Goal: Ask a question: Seek information or help from site administrators or community

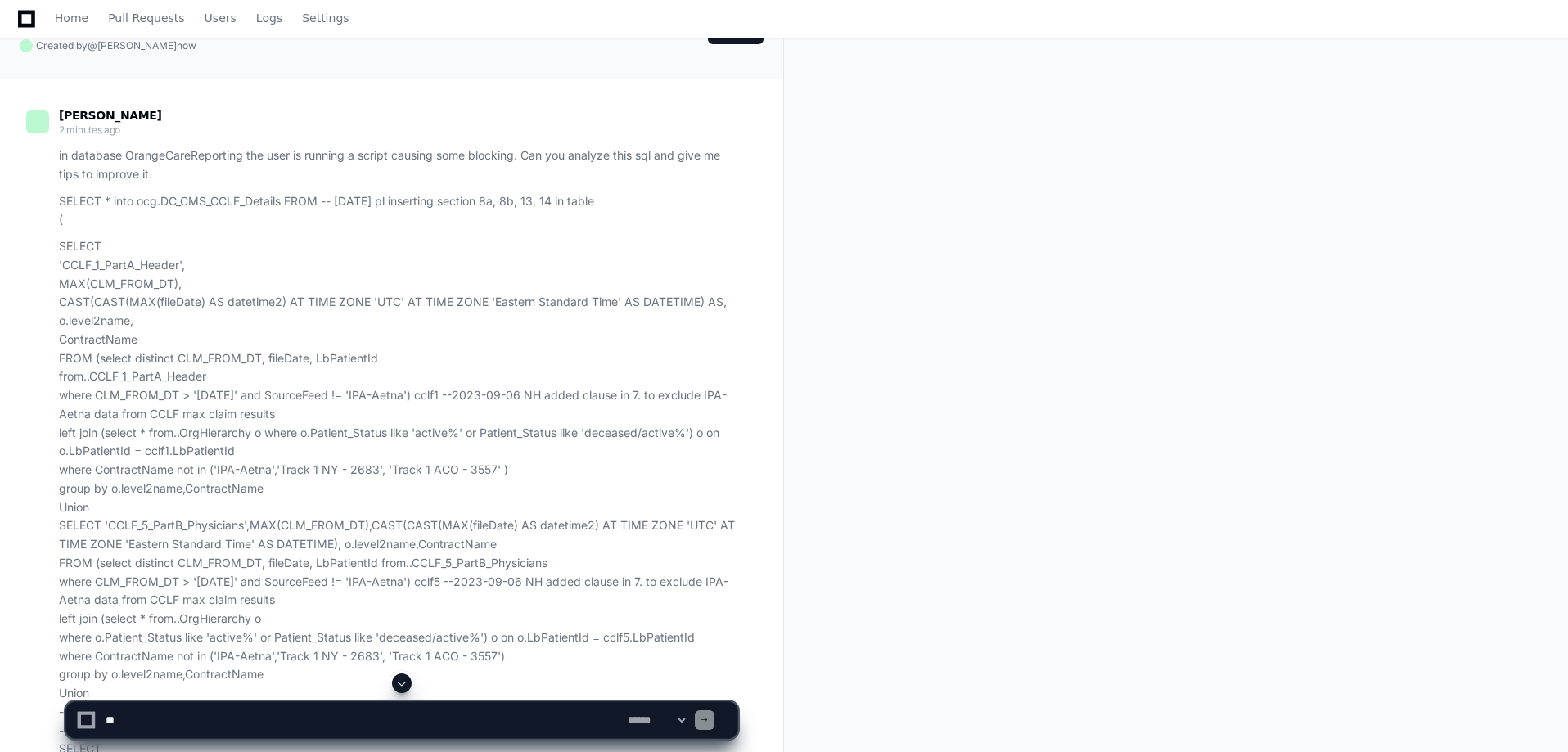
scroll to position [40, 0]
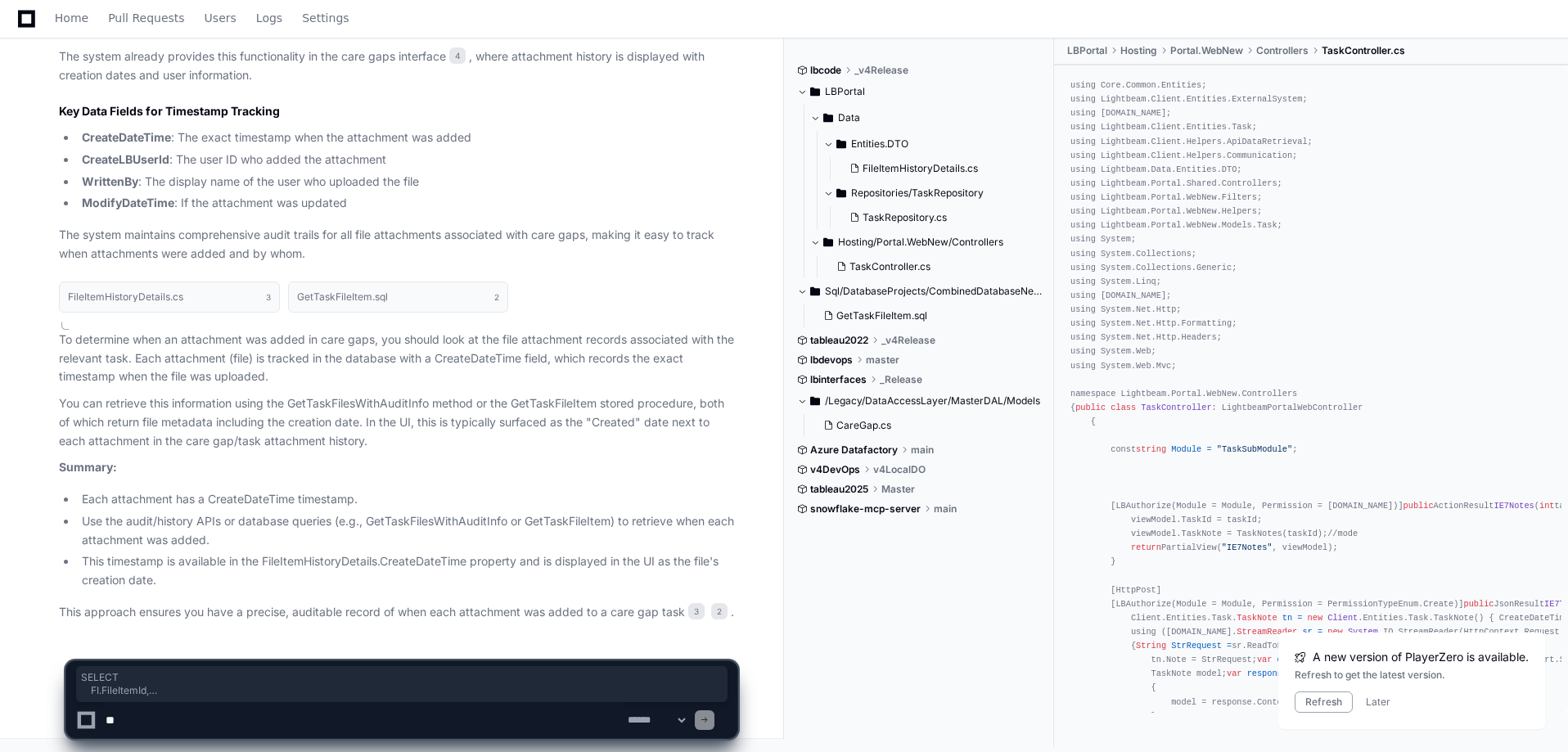
scroll to position [1889, 0]
click at [174, 717] on textarea at bounding box center [362, 720] width 522 height 36
type textarea "**********"
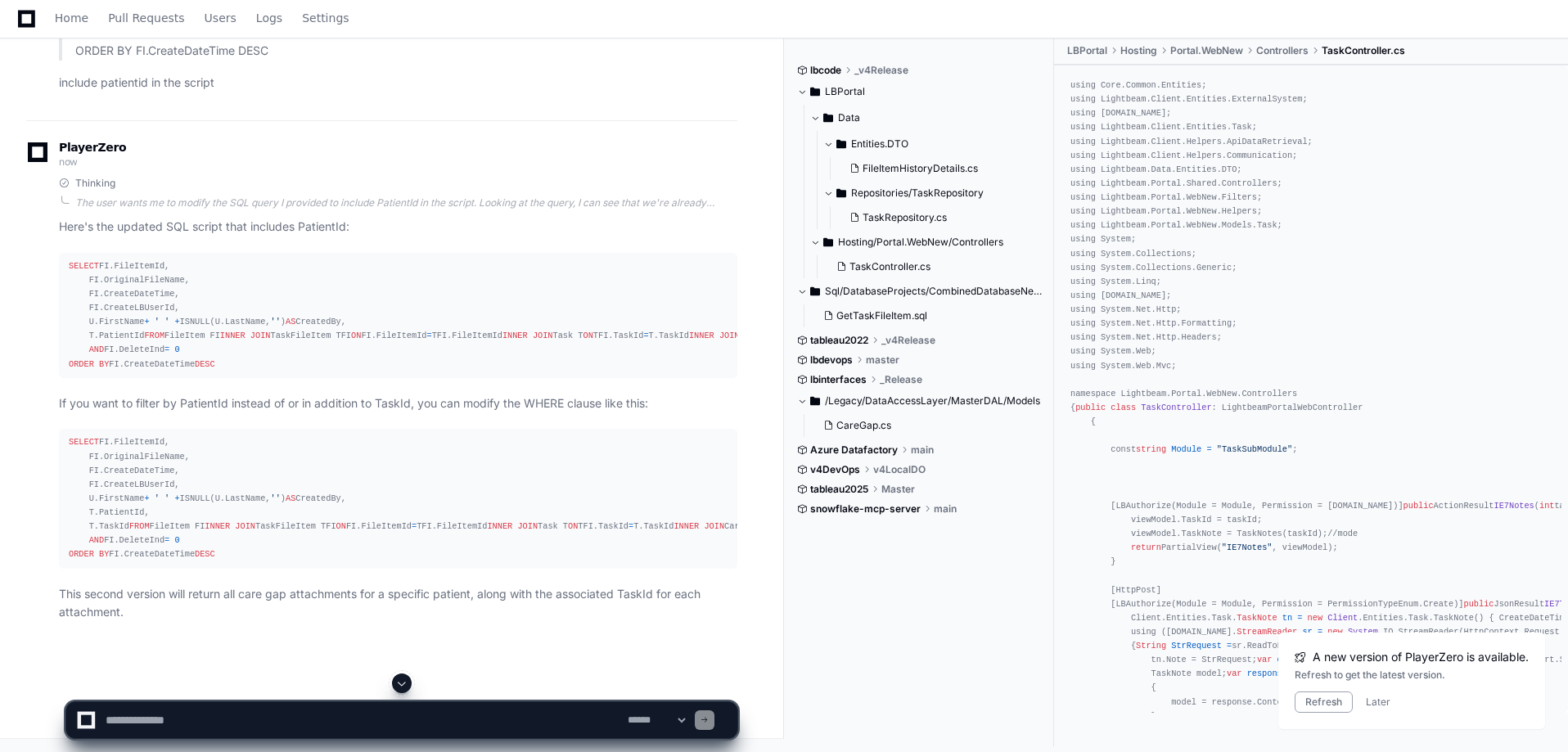
scroll to position [2941, 0]
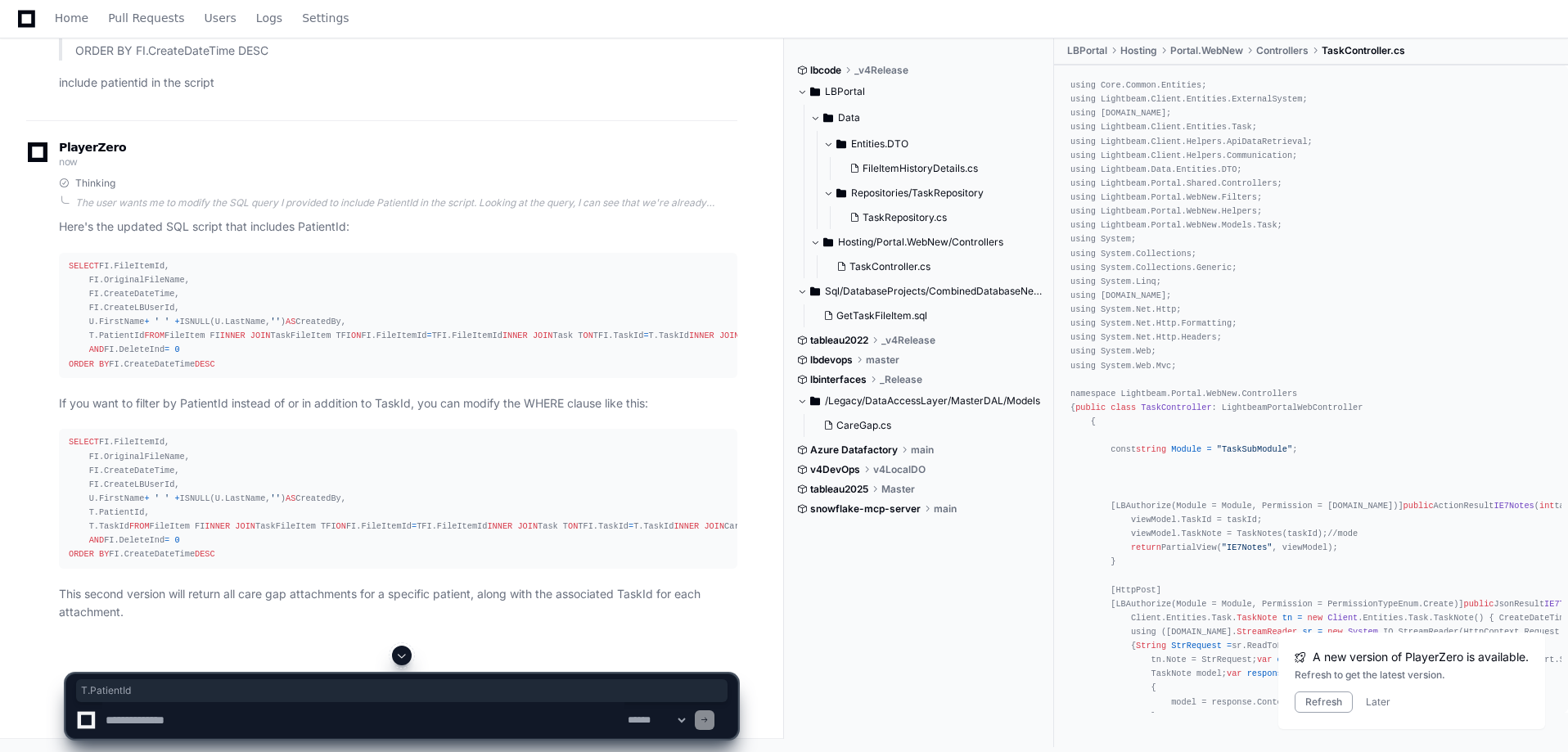
drag, startPoint x: 143, startPoint y: 212, endPoint x: 83, endPoint y: 211, distance: 60.0
click at [83, 260] on div "SELECT FI.FileItemId, FI.OriginalFileName, FI.CreateDateTime, FI.CreateLBUserId…" at bounding box center [398, 316] width 659 height 112
copy div "T.PatientId"
